Goal: Find specific page/section: Find specific page/section

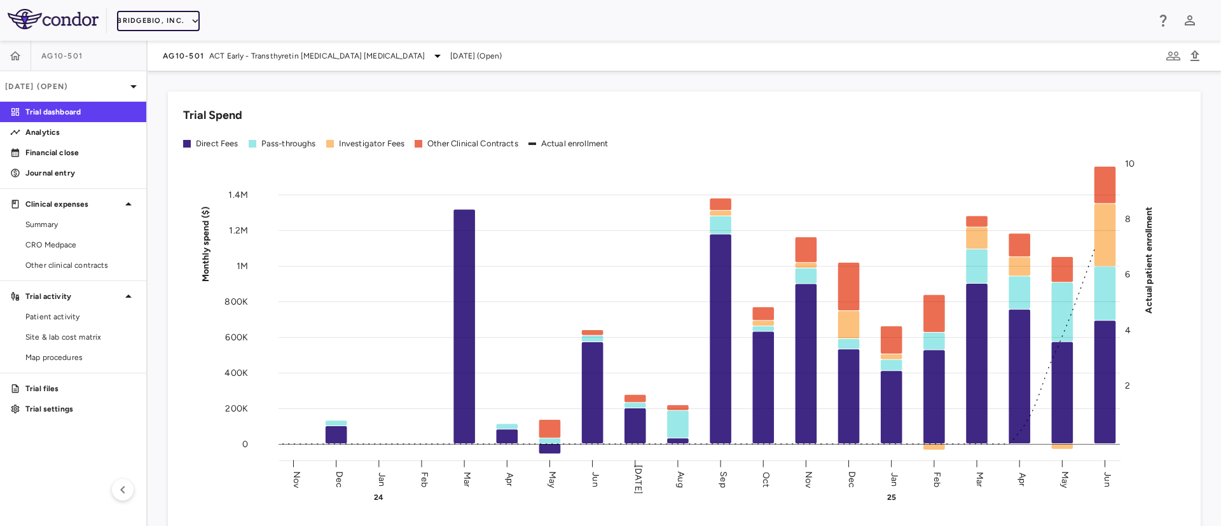
click at [190, 17] on icon "button" at bounding box center [195, 20] width 11 height 11
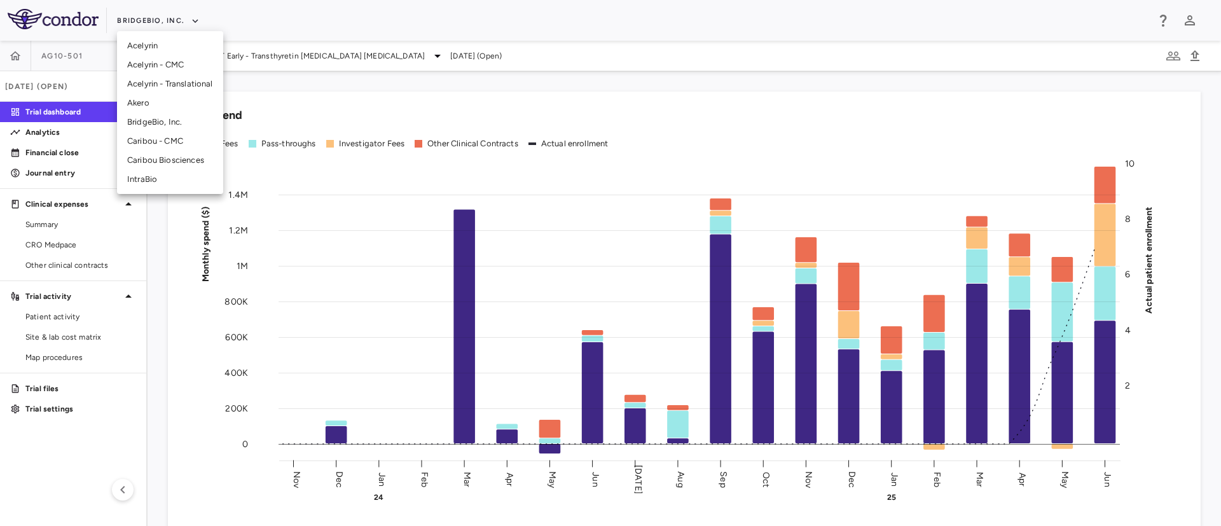
click at [138, 101] on li "Akero" at bounding box center [170, 102] width 106 height 19
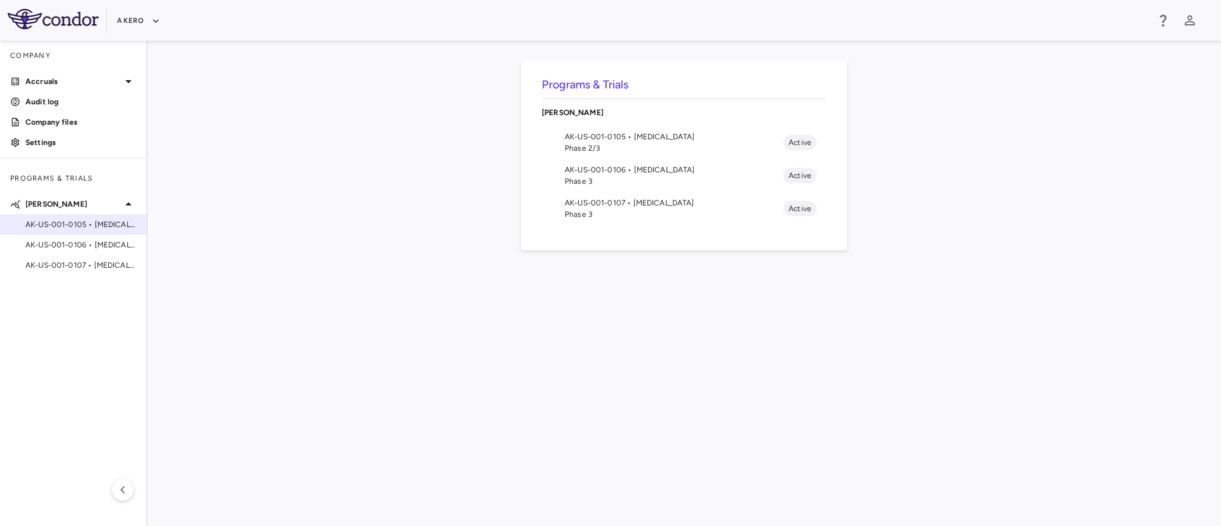
click at [80, 227] on span "AK-US-001-0105 • [MEDICAL_DATA]" at bounding box center [80, 224] width 111 height 11
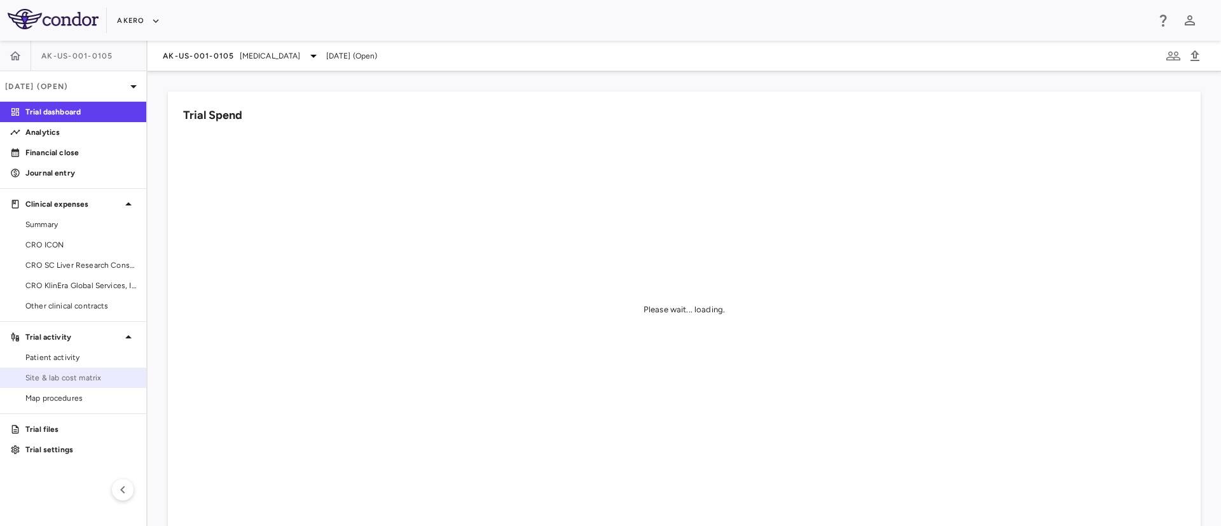
click at [77, 380] on span "Site & lab cost matrix" at bounding box center [80, 377] width 111 height 11
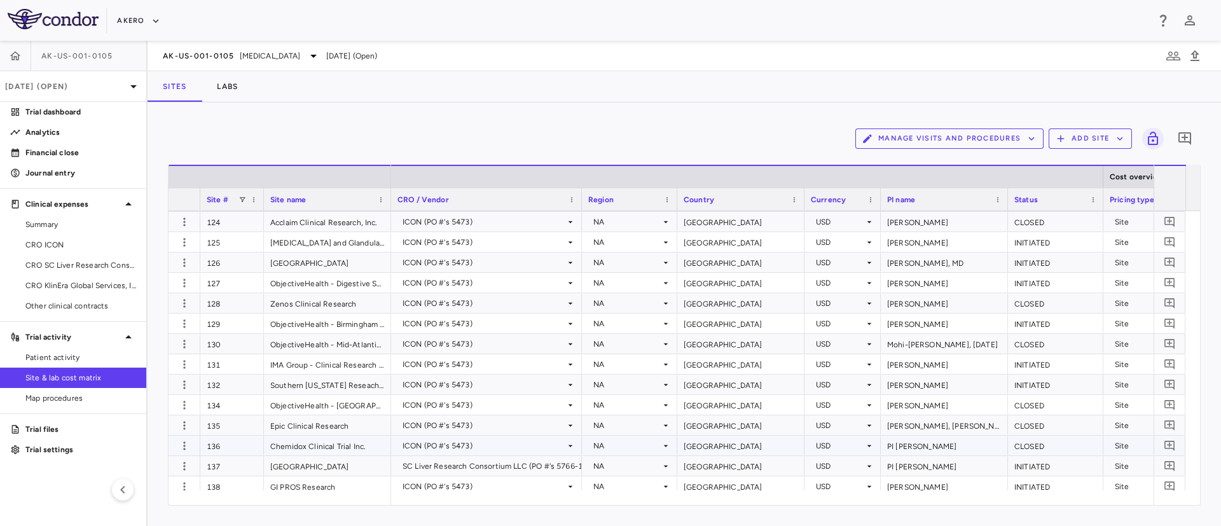
scroll to position [427, 0]
click at [654, 448] on div "NA" at bounding box center [626, 446] width 67 height 20
click at [688, 134] on div at bounding box center [610, 263] width 1221 height 526
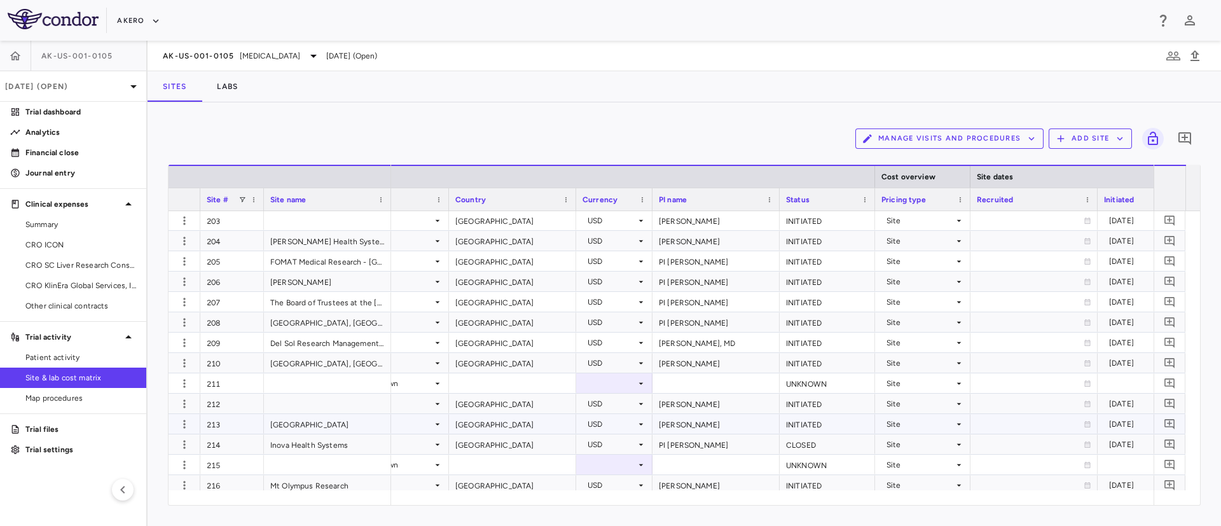
scroll to position [1846, 0]
